Goal: Information Seeking & Learning: Learn about a topic

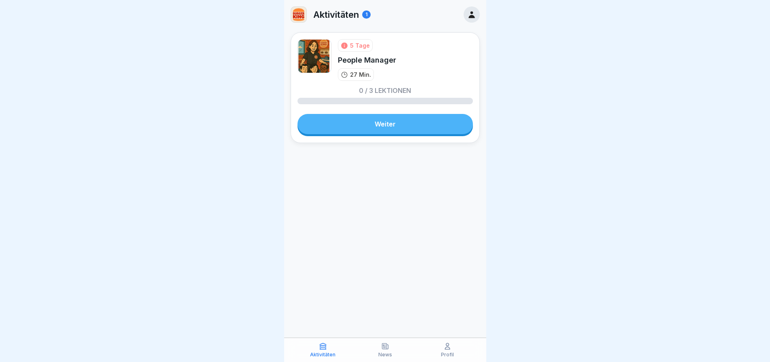
click at [386, 129] on link "Weiter" at bounding box center [385, 124] width 175 height 20
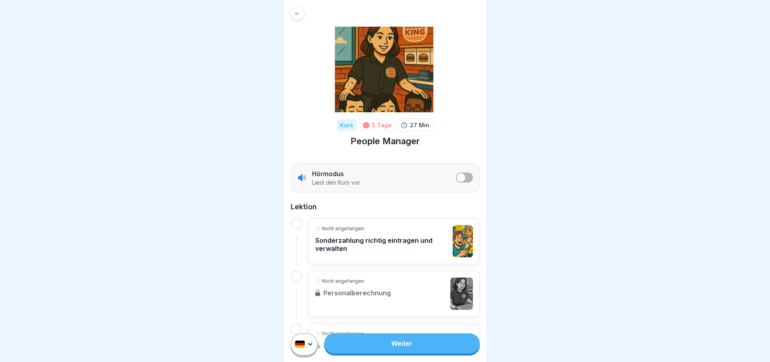
click at [457, 180] on span "listener mode" at bounding box center [461, 177] width 8 height 8
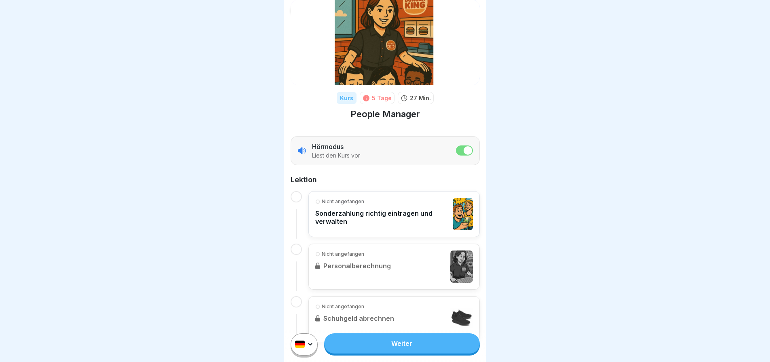
scroll to position [40, 0]
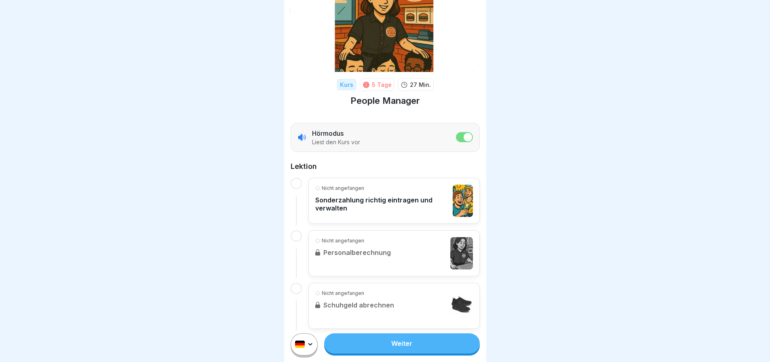
click at [335, 137] on p "Hörmodus" at bounding box center [328, 133] width 32 height 9
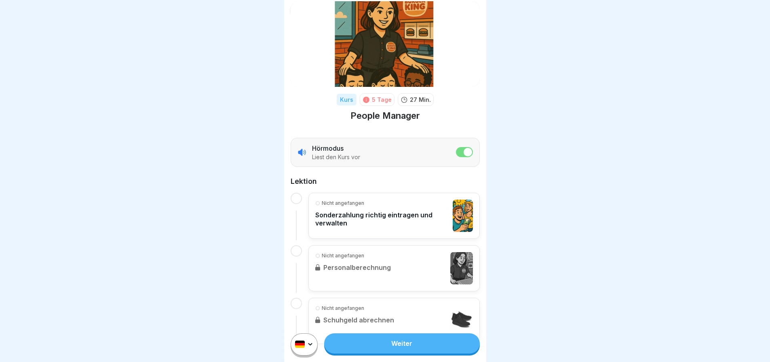
scroll to position [49, 0]
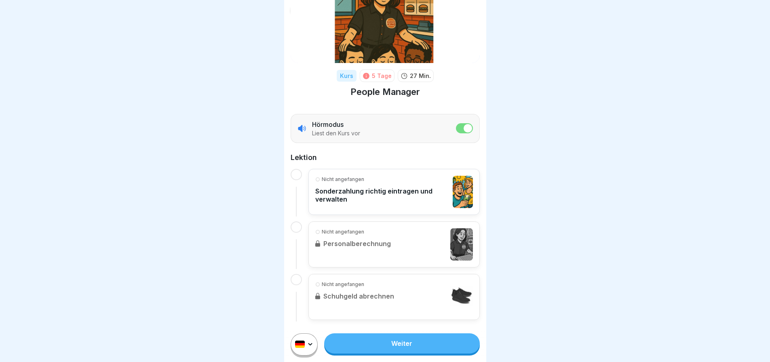
click at [407, 346] on link "Weiter" at bounding box center [401, 344] width 155 height 20
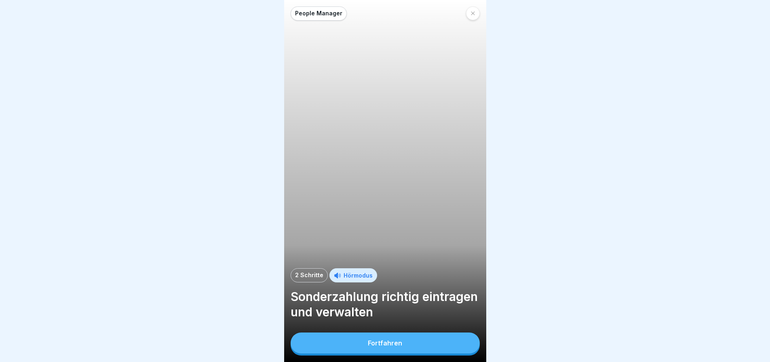
click at [380, 347] on div "Fortfahren" at bounding box center [385, 343] width 34 height 7
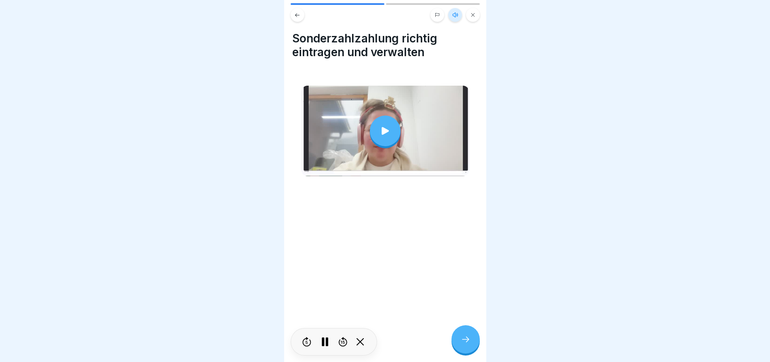
click at [382, 130] on icon at bounding box center [385, 131] width 7 height 8
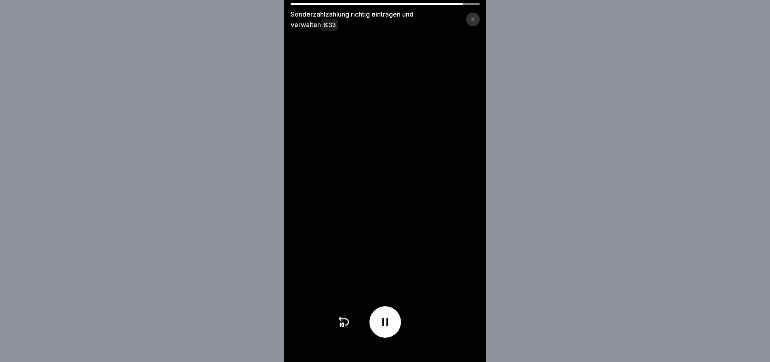
click at [345, 327] on icon at bounding box center [343, 322] width 13 height 13
click at [346, 327] on icon at bounding box center [343, 322] width 13 height 13
click at [347, 326] on icon at bounding box center [343, 322] width 13 height 13
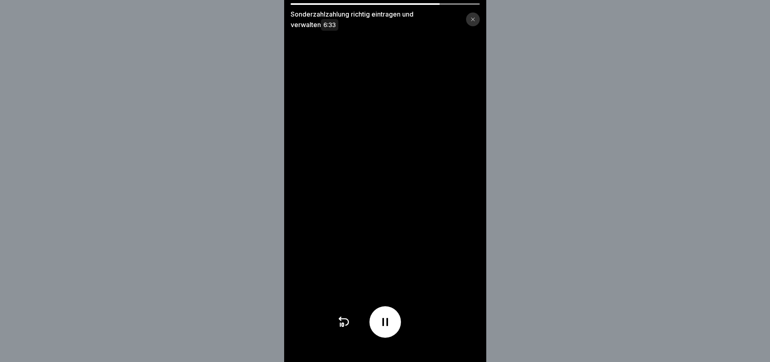
click at [347, 326] on icon at bounding box center [343, 322] width 13 height 13
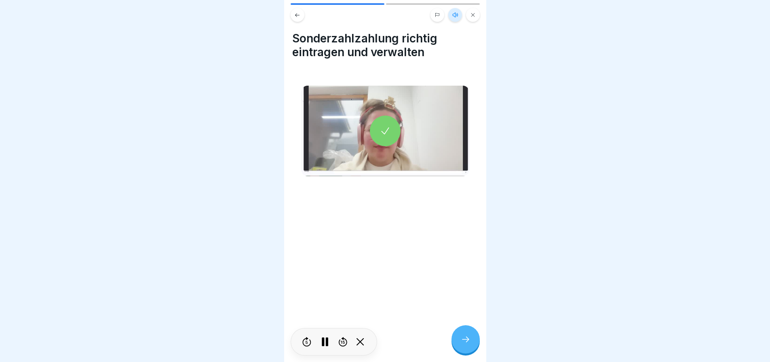
click at [462, 348] on div at bounding box center [466, 339] width 28 height 28
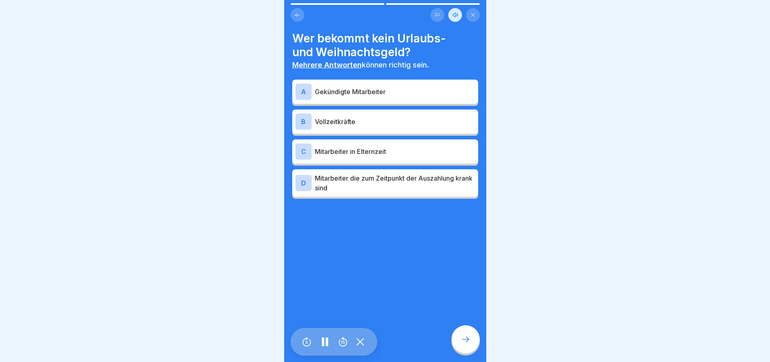
click at [346, 93] on div "A Gekündigte Mitarbeiter" at bounding box center [385, 92] width 179 height 16
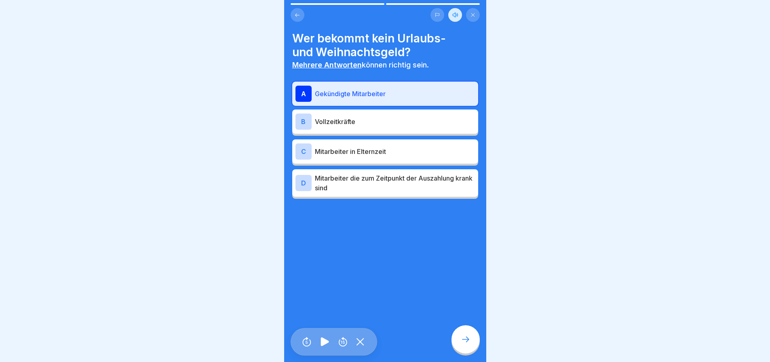
click at [358, 147] on p "Mitarbeiter in Elternzeit" at bounding box center [395, 152] width 160 height 10
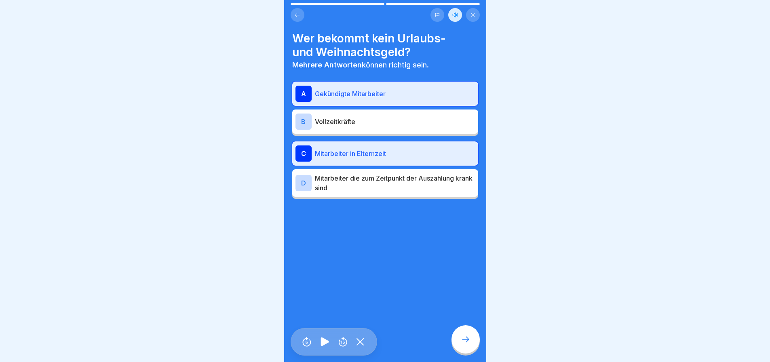
click at [466, 345] on div at bounding box center [466, 339] width 28 height 28
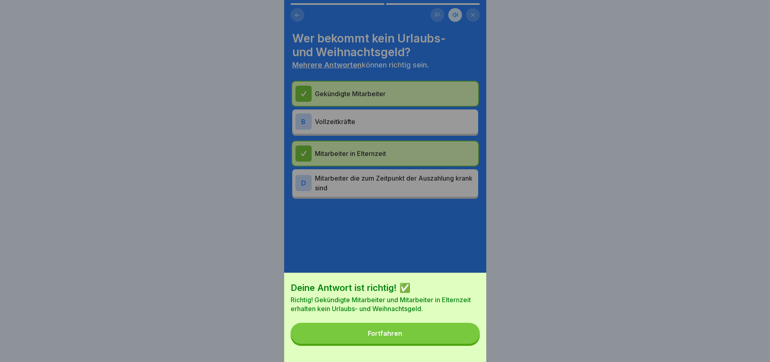
click at [435, 341] on button "Fortfahren" at bounding box center [385, 333] width 189 height 21
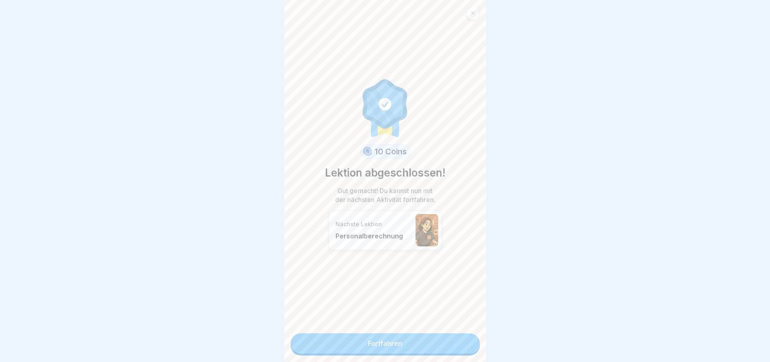
click at [373, 340] on link "Fortfahren" at bounding box center [385, 344] width 189 height 20
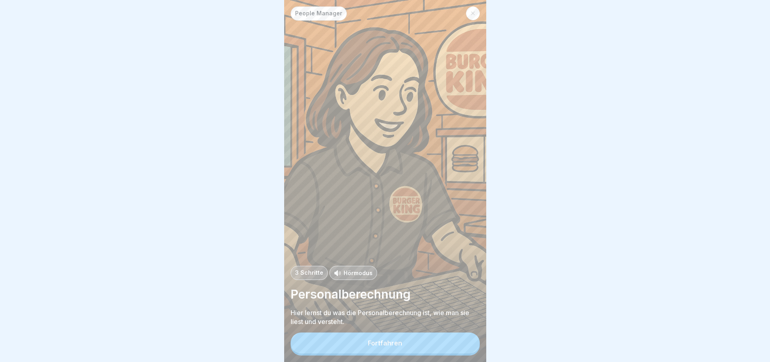
click at [390, 347] on div "Fortfahren" at bounding box center [385, 343] width 34 height 7
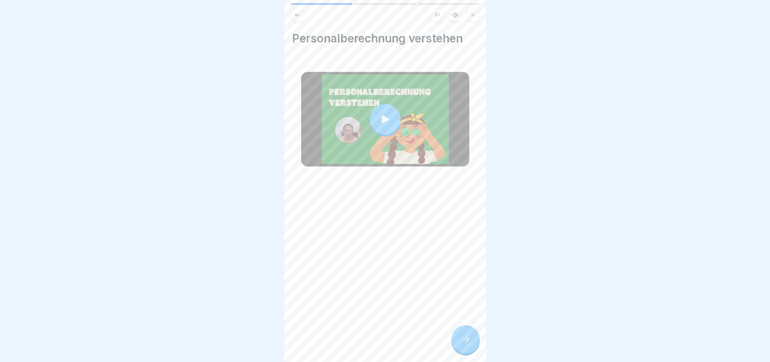
click at [376, 113] on div at bounding box center [385, 119] width 31 height 31
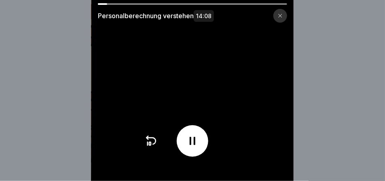
click at [41, 82] on div "Personalberechnung verstehen 14:08" at bounding box center [192, 90] width 385 height 181
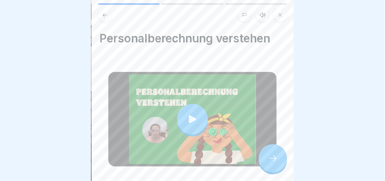
click at [198, 123] on div at bounding box center [192, 119] width 31 height 31
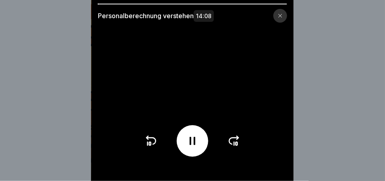
click at [234, 143] on icon at bounding box center [234, 141] width 13 height 13
click at [145, 58] on video at bounding box center [192, 90] width 202 height 181
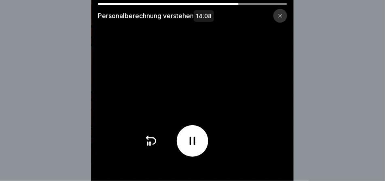
click at [201, 138] on div at bounding box center [193, 141] width 32 height 32
click at [191, 144] on icon at bounding box center [192, 141] width 8 height 9
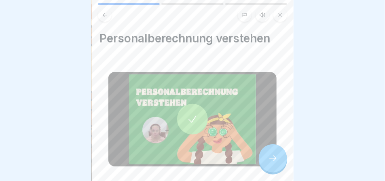
click at [278, 158] on div at bounding box center [273, 158] width 28 height 28
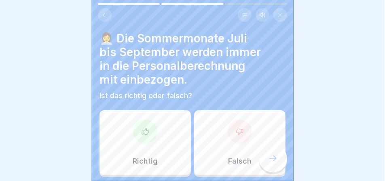
click at [230, 137] on div at bounding box center [240, 132] width 24 height 24
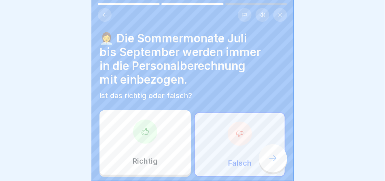
click at [271, 158] on icon at bounding box center [273, 159] width 10 height 10
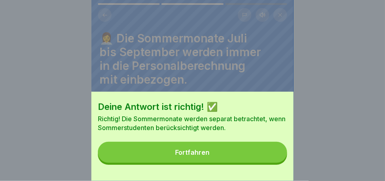
click at [253, 156] on button "Fortfahren" at bounding box center [192, 152] width 189 height 21
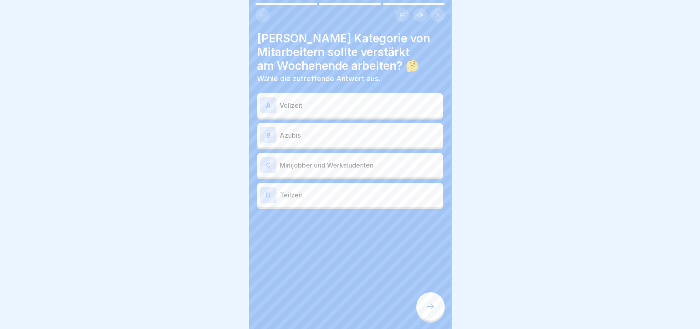
click at [327, 162] on p "Minijobber und Werkstudenten" at bounding box center [360, 165] width 160 height 10
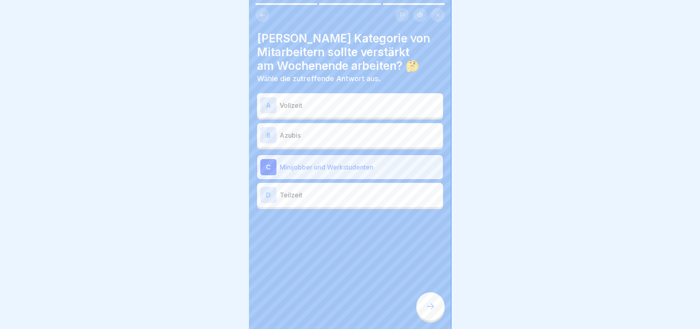
click at [432, 310] on icon at bounding box center [431, 307] width 10 height 10
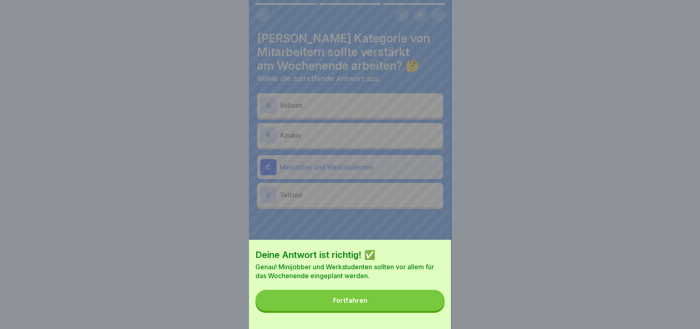
click at [422, 308] on button "Fortfahren" at bounding box center [349, 300] width 189 height 21
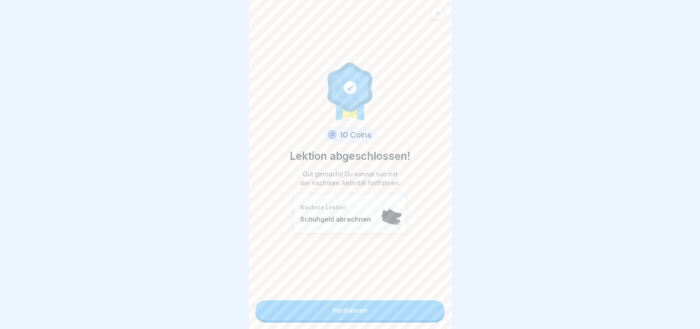
click at [370, 307] on link "Fortfahren" at bounding box center [349, 311] width 189 height 20
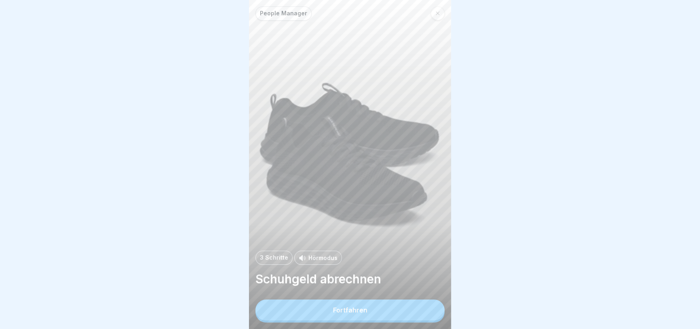
click at [358, 314] on div "Fortfahren" at bounding box center [350, 310] width 34 height 7
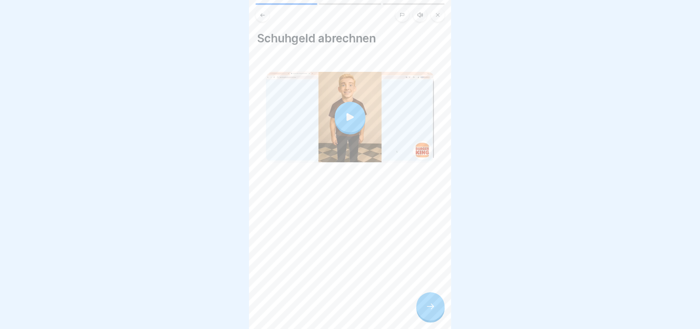
click at [355, 119] on div at bounding box center [350, 117] width 31 height 31
click at [437, 318] on div at bounding box center [430, 307] width 28 height 28
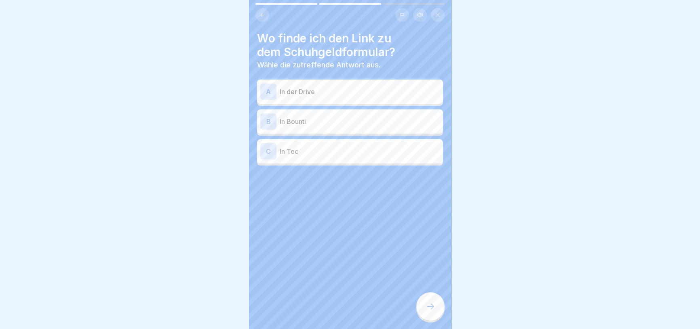
click at [304, 125] on p "In Bounti" at bounding box center [360, 122] width 160 height 10
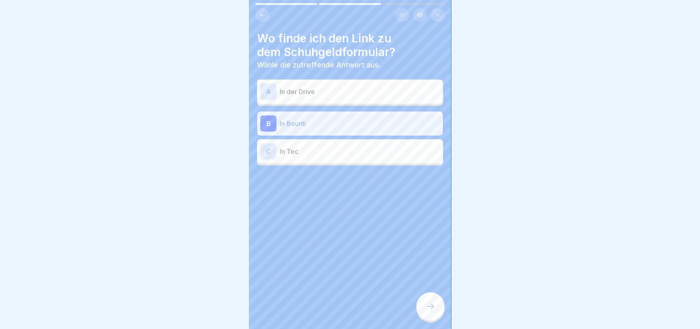
click at [429, 309] on icon at bounding box center [431, 307] width 10 height 10
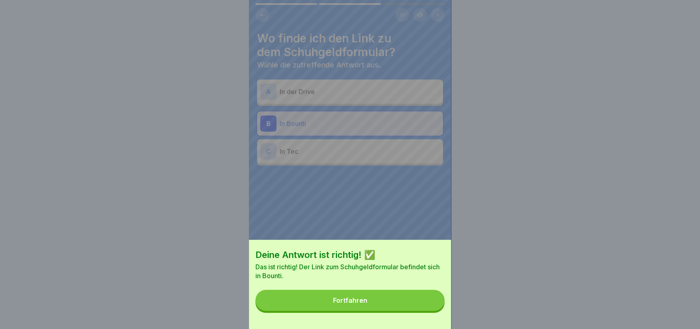
click at [377, 311] on button "Fortfahren" at bounding box center [349, 300] width 189 height 21
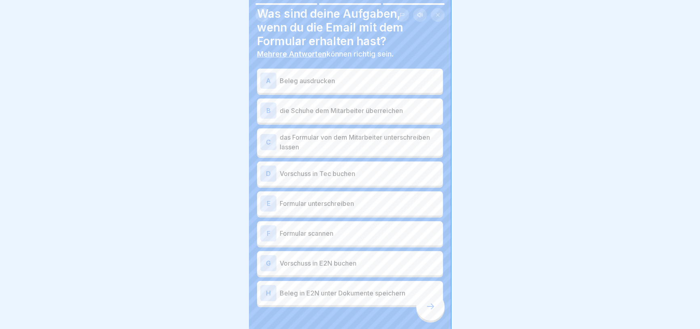
scroll to position [36, 0]
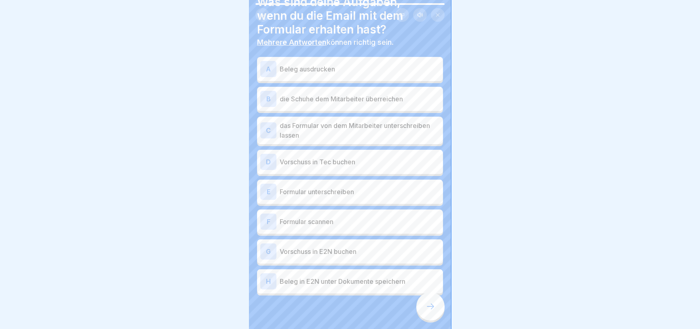
click at [318, 248] on p "Vorschuss in E2N buchen" at bounding box center [360, 252] width 160 height 10
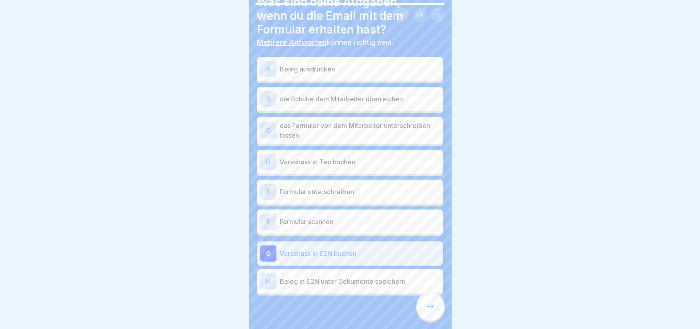
click at [327, 270] on div "H Beleg in E2N unter Dokumente speichern" at bounding box center [350, 282] width 186 height 24
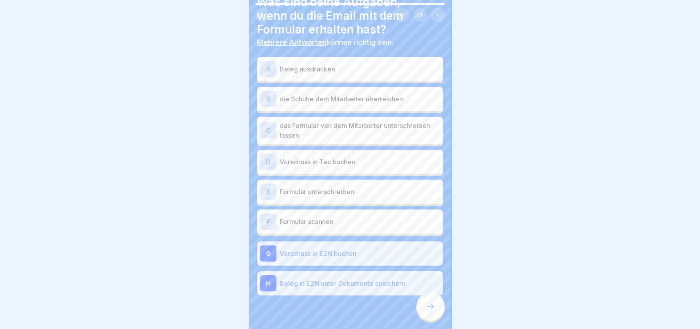
click at [316, 189] on p "Formular unterschreiben" at bounding box center [360, 192] width 160 height 10
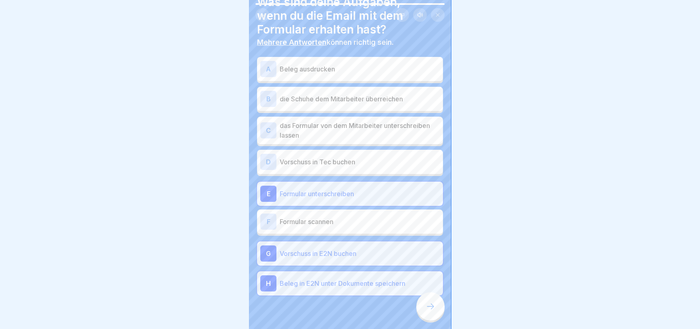
click at [338, 133] on p "das Formular von dem Mitarbeiter unterschreiben lassen" at bounding box center [360, 130] width 160 height 19
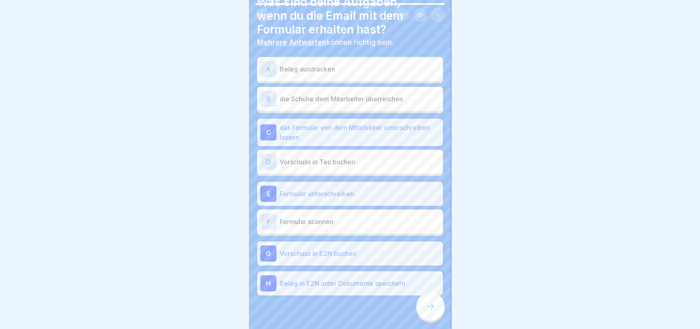
click at [307, 69] on p "Beleg ausdrucken" at bounding box center [360, 69] width 160 height 10
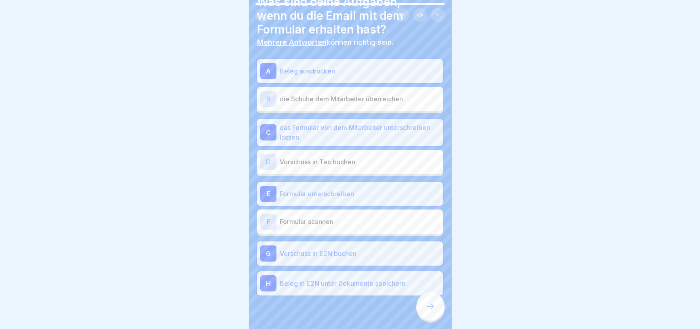
click at [311, 105] on div "B die Schuhe dem Mitarbeiter überreichen" at bounding box center [349, 99] width 179 height 16
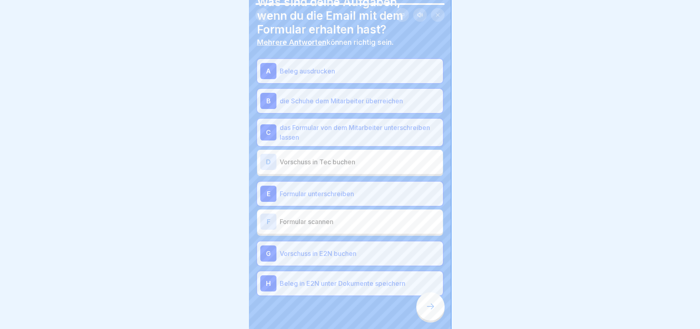
click at [429, 309] on icon at bounding box center [431, 307] width 10 height 10
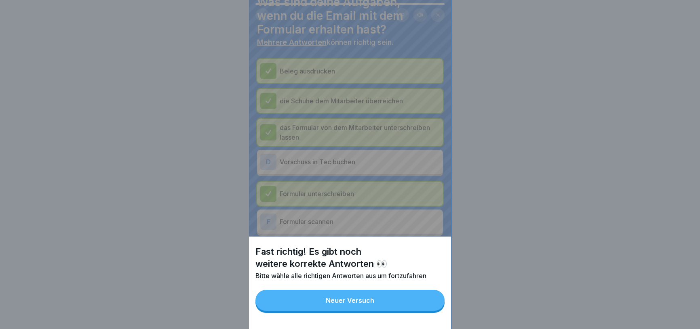
click at [396, 306] on button "Neuer Versuch" at bounding box center [349, 300] width 189 height 21
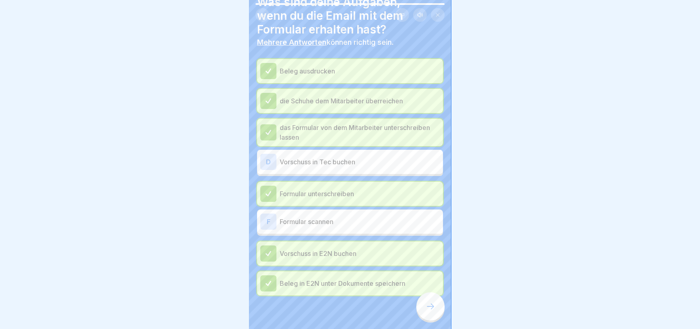
click at [426, 311] on icon at bounding box center [431, 307] width 10 height 10
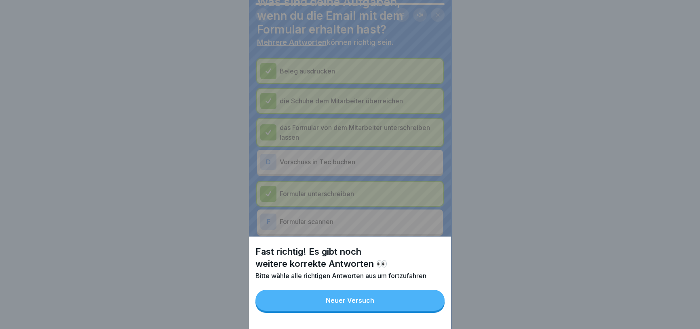
drag, startPoint x: 402, startPoint y: 309, endPoint x: 331, endPoint y: 154, distance: 170.4
click at [400, 307] on button "Neuer Versuch" at bounding box center [349, 300] width 189 height 21
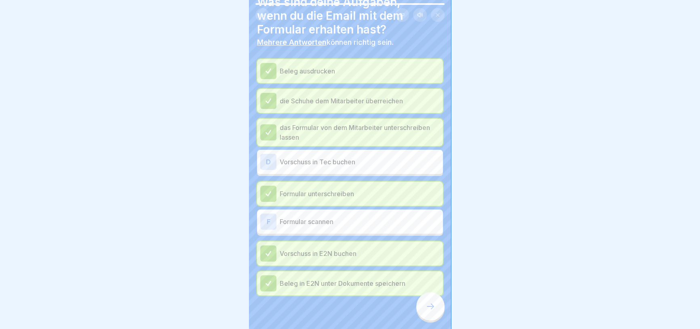
click at [329, 127] on p "das Formular von dem Mitarbeiter unterschreiben lassen" at bounding box center [360, 132] width 160 height 19
click at [273, 133] on div at bounding box center [268, 133] width 16 height 16
click at [268, 131] on icon at bounding box center [268, 132] width 7 height 7
click at [263, 125] on div at bounding box center [268, 133] width 16 height 16
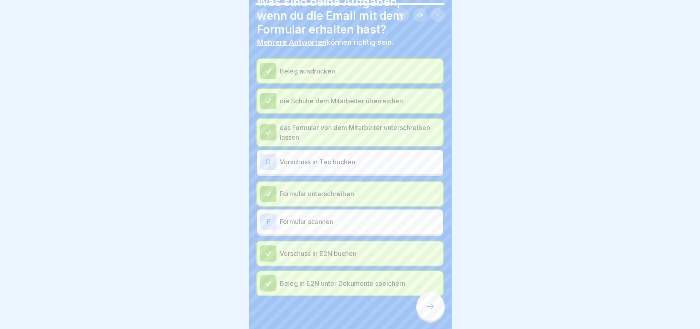
scroll to position [0, 0]
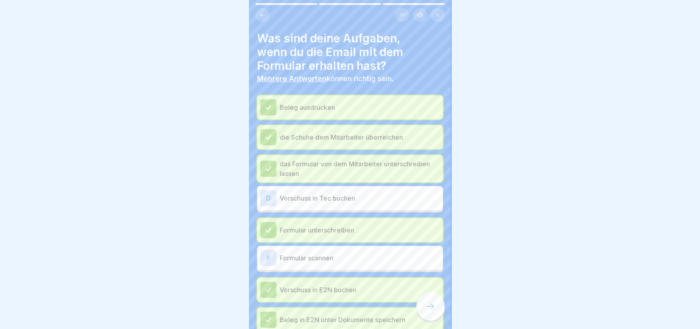
click at [289, 114] on div "Beleg ausdrucken" at bounding box center [349, 107] width 179 height 16
click at [289, 132] on div "die Schuhe dem Mitarbeiter überreichen" at bounding box center [349, 137] width 179 height 16
click at [297, 170] on p "das Formular von dem Mitarbeiter unterschreiben lassen" at bounding box center [360, 168] width 160 height 19
click at [296, 230] on p "Formular unterschreiben" at bounding box center [360, 231] width 160 height 10
click at [305, 298] on div "Vorschuss in E2N buchen" at bounding box center [350, 290] width 186 height 24
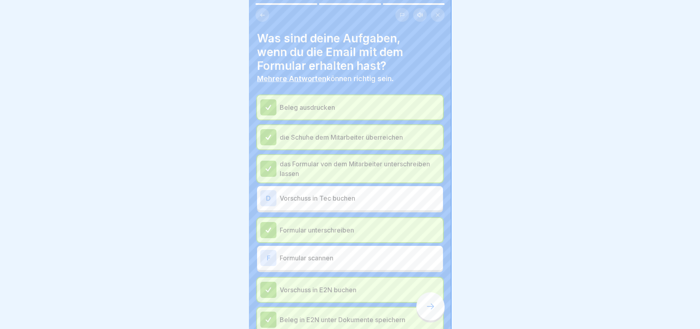
click at [302, 257] on p "Formular scannen" at bounding box center [360, 258] width 160 height 10
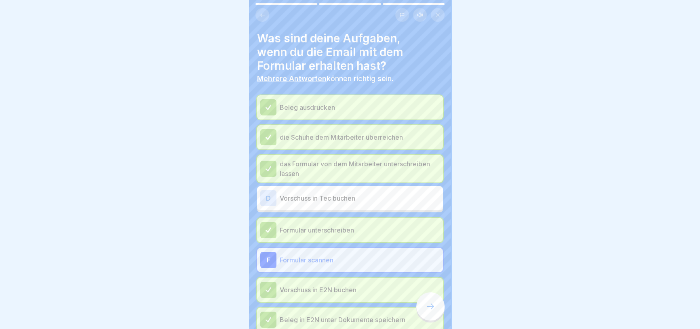
click at [432, 312] on icon at bounding box center [431, 307] width 10 height 10
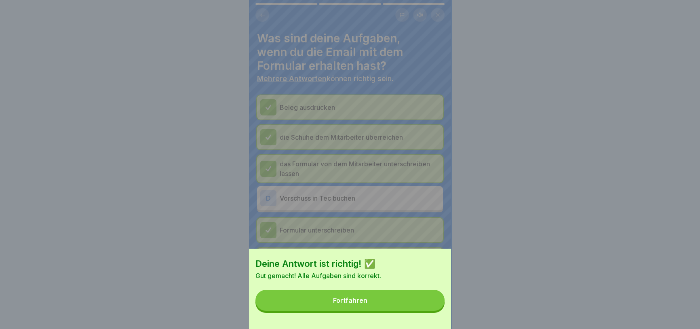
click at [409, 310] on button "Fortfahren" at bounding box center [349, 300] width 189 height 21
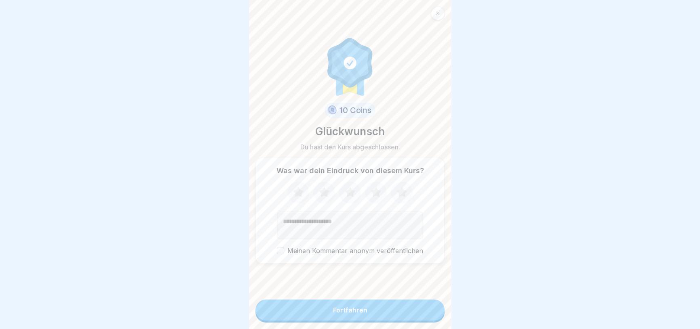
click at [346, 320] on button "Fortfahren" at bounding box center [349, 310] width 189 height 21
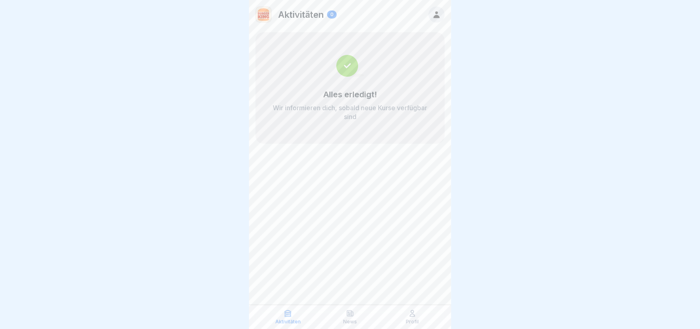
click at [354, 311] on icon at bounding box center [350, 314] width 8 height 8
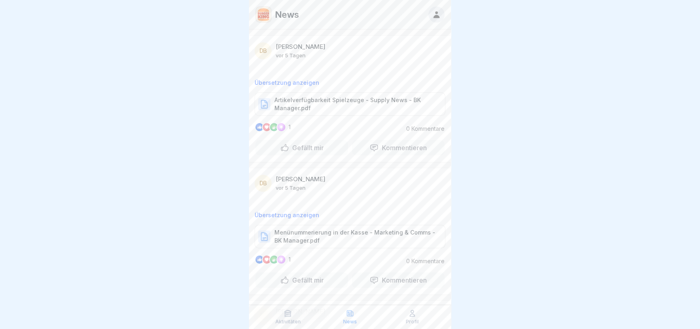
click at [407, 325] on div "Aktivitäten News Profil" at bounding box center [350, 317] width 202 height 24
click at [412, 317] on icon at bounding box center [412, 314] width 8 height 8
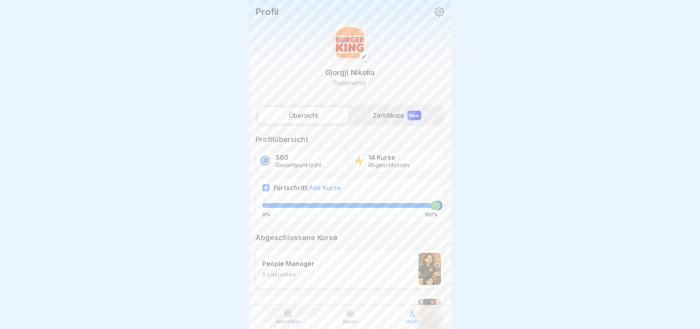
click at [389, 111] on label "Zertifikate New" at bounding box center [397, 116] width 90 height 16
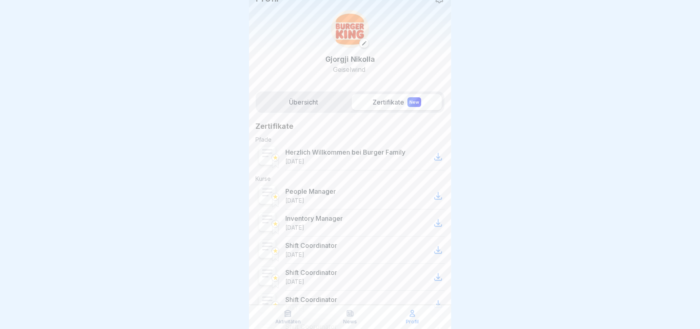
scroll to position [36, 0]
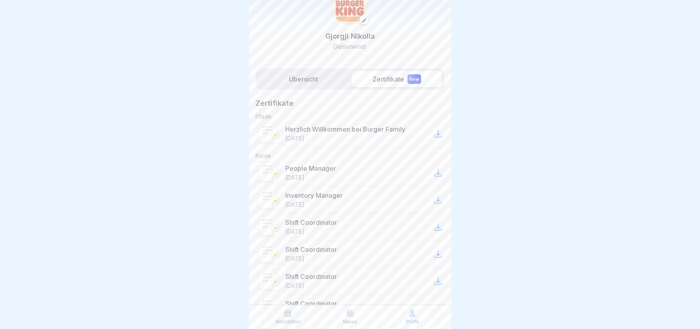
click at [433, 171] on icon at bounding box center [438, 173] width 10 height 10
click at [306, 312] on div "Aktivitäten" at bounding box center [288, 317] width 58 height 15
